Goal: Information Seeking & Learning: Check status

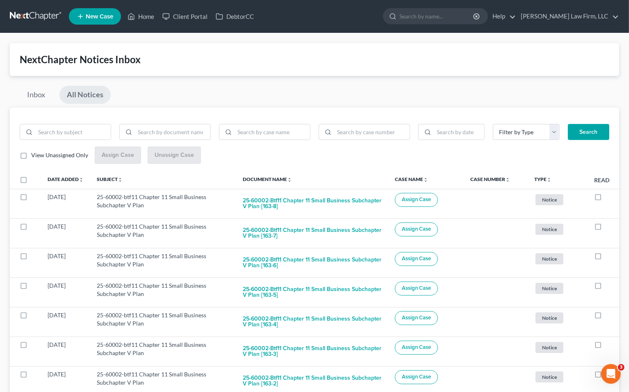
click at [48, 14] on link at bounding box center [36, 16] width 52 height 15
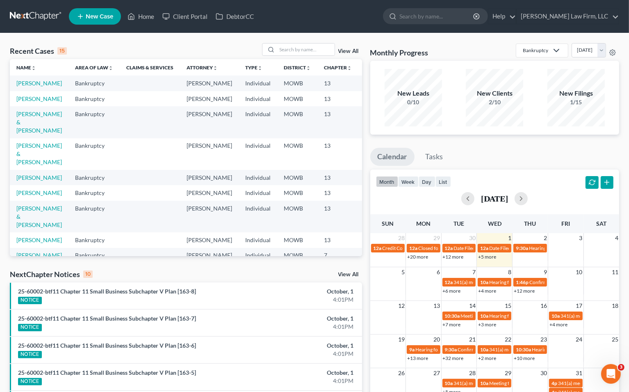
click at [158, 272] on div "NextChapter Notices 10 View All" at bounding box center [186, 275] width 352 height 13
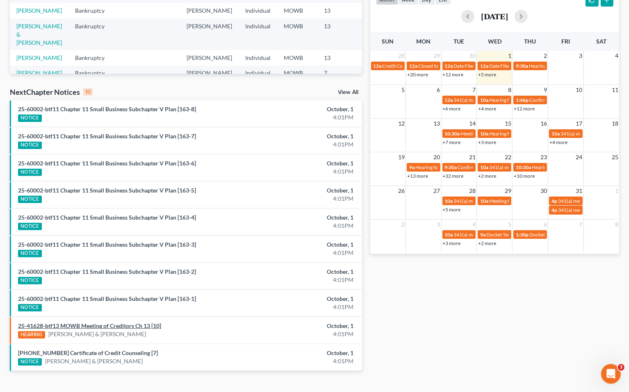
click at [148, 324] on link "25-41628-btf13 MOWB Meeting of Creditors Ch 13 [10]" at bounding box center [89, 325] width 143 height 7
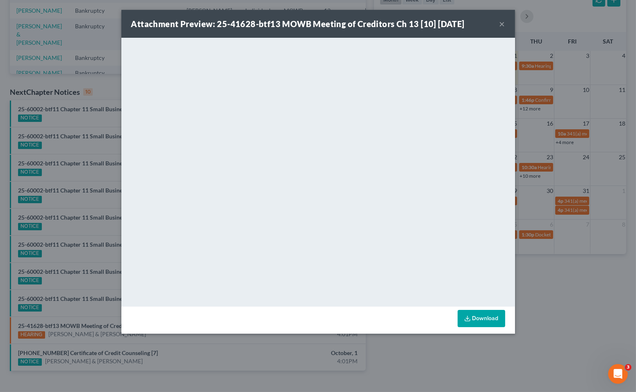
click at [107, 150] on div "Attachment Preview: 25-41628-btf13 MOWB Meeting of Creditors Ch 13 [10] 10/01/2…" at bounding box center [318, 196] width 636 height 392
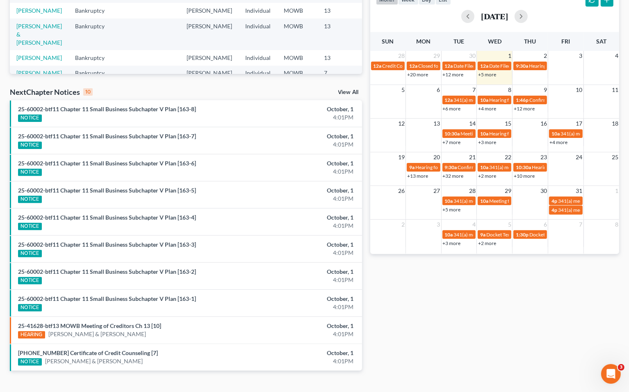
click at [353, 91] on link "View All" at bounding box center [348, 92] width 21 height 6
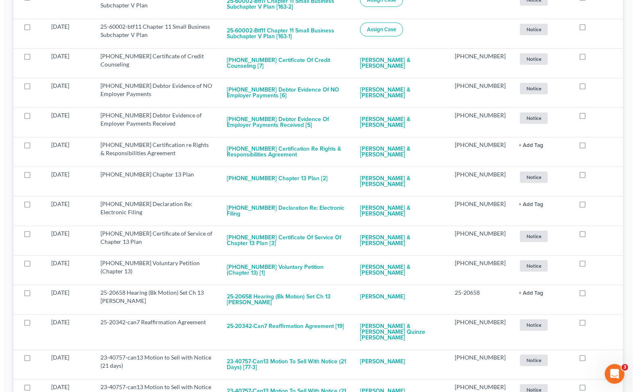
scroll to position [638, 0]
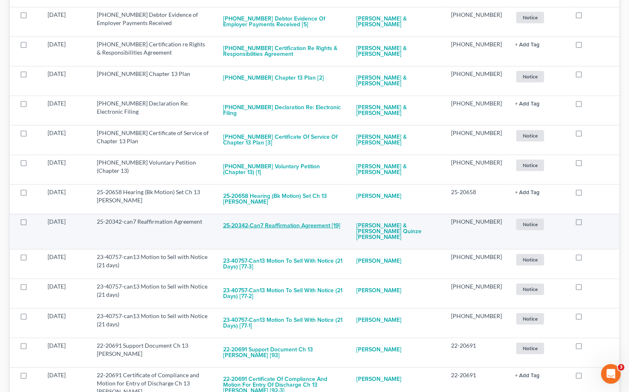
click at [318, 217] on button "25-20342-can7 Reaffirmation Agreement [19]" at bounding box center [281, 225] width 117 height 16
checkbox input "true"
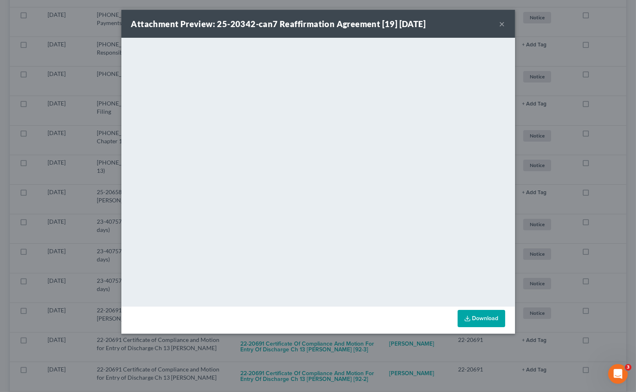
scroll to position [643, 0]
